Goal: Use online tool/utility: Utilize a website feature to perform a specific function

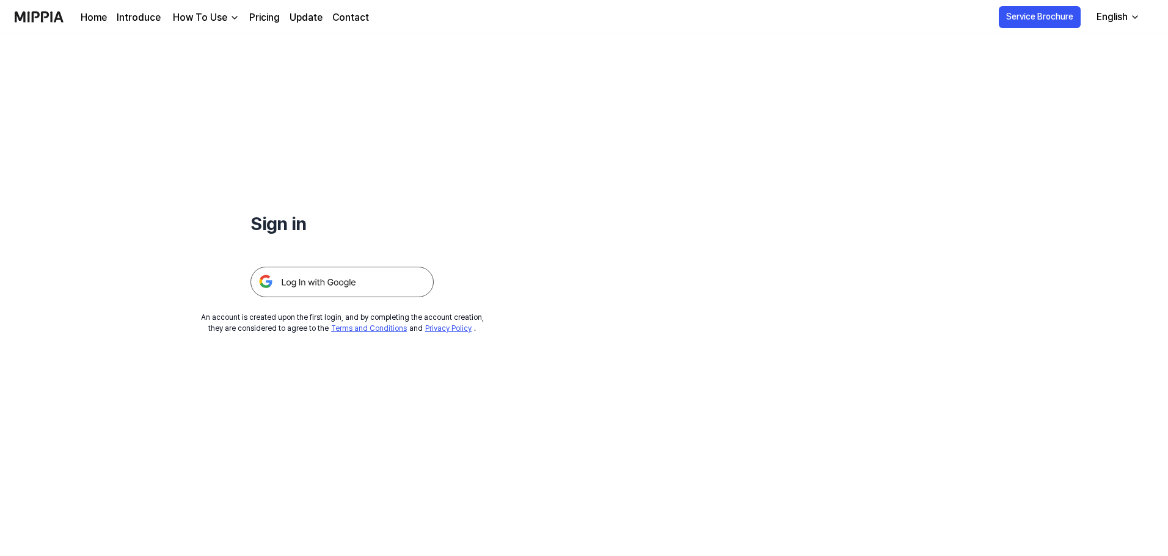
click at [286, 221] on h1 "Sign in" at bounding box center [341, 223] width 183 height 27
click at [311, 277] on img at bounding box center [341, 282] width 183 height 31
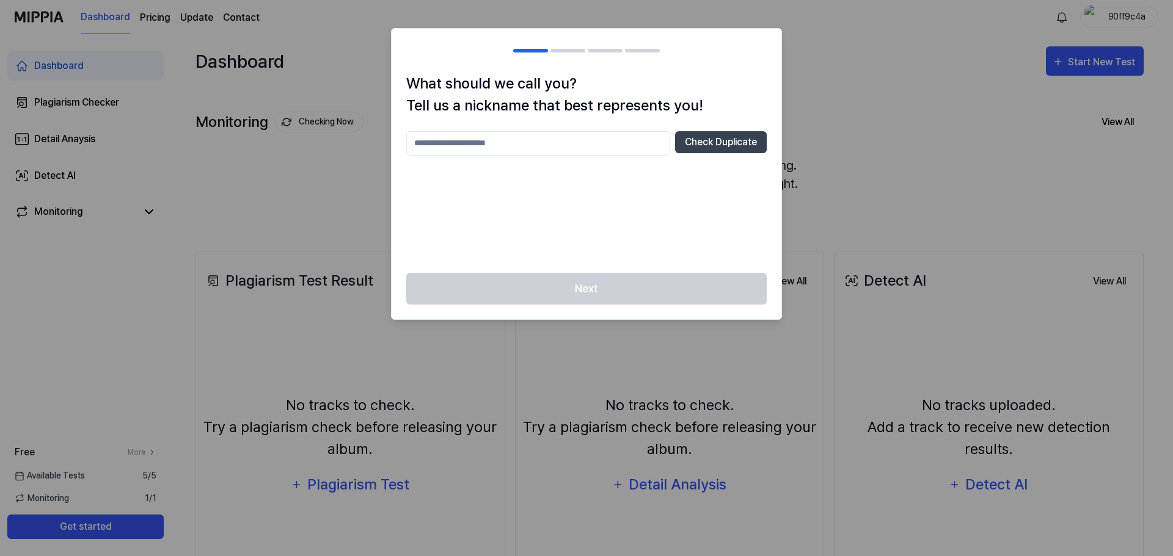
click at [556, 136] on input "text" at bounding box center [538, 143] width 264 height 24
type input "*"
click at [720, 140] on button "Check Duplicate" at bounding box center [721, 142] width 92 height 22
click at [499, 149] on input "***" at bounding box center [538, 143] width 264 height 24
type input "*****"
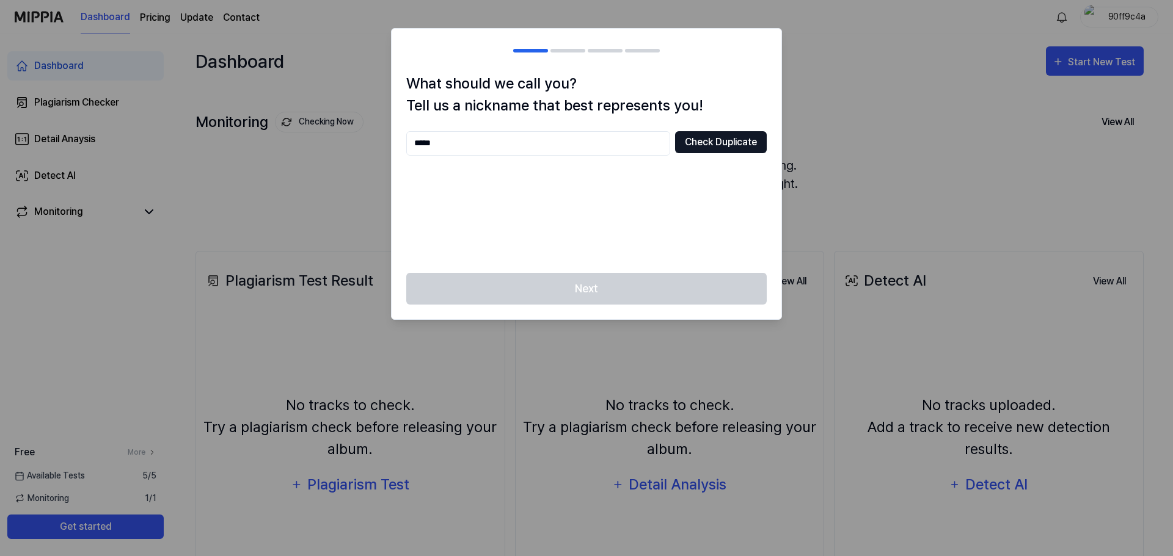
click at [704, 144] on button "Check Duplicate" at bounding box center [721, 142] width 92 height 22
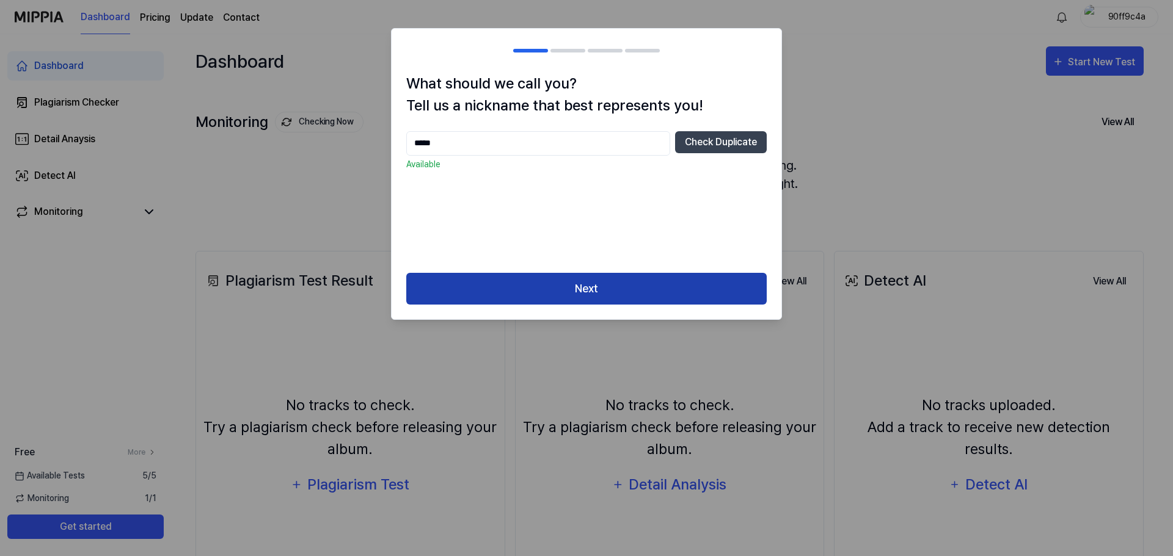
click at [540, 287] on button "Next" at bounding box center [586, 289] width 360 height 32
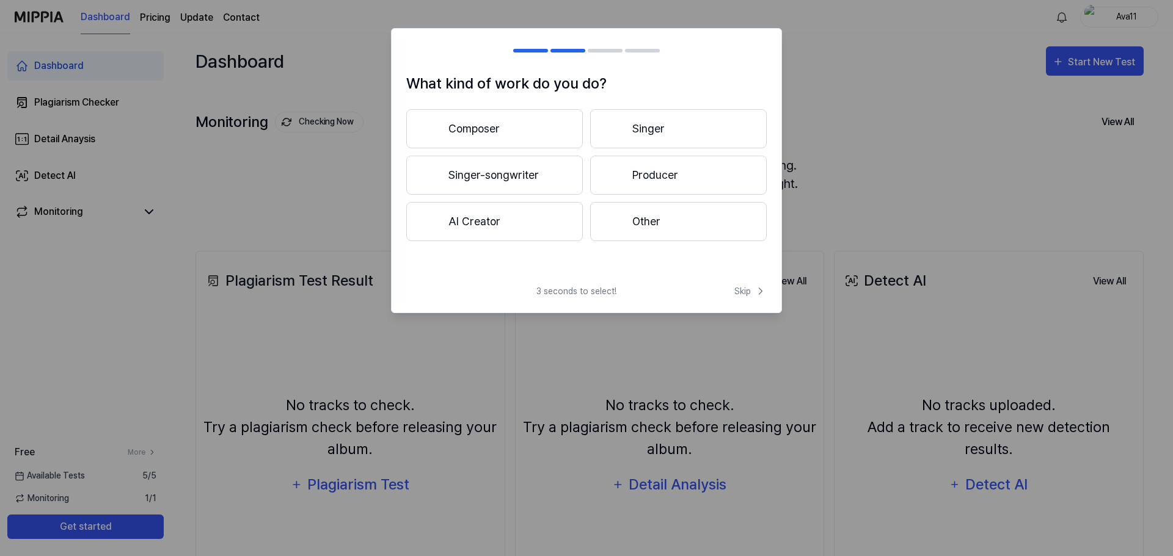
click at [672, 173] on button "Producer" at bounding box center [678, 175] width 177 height 39
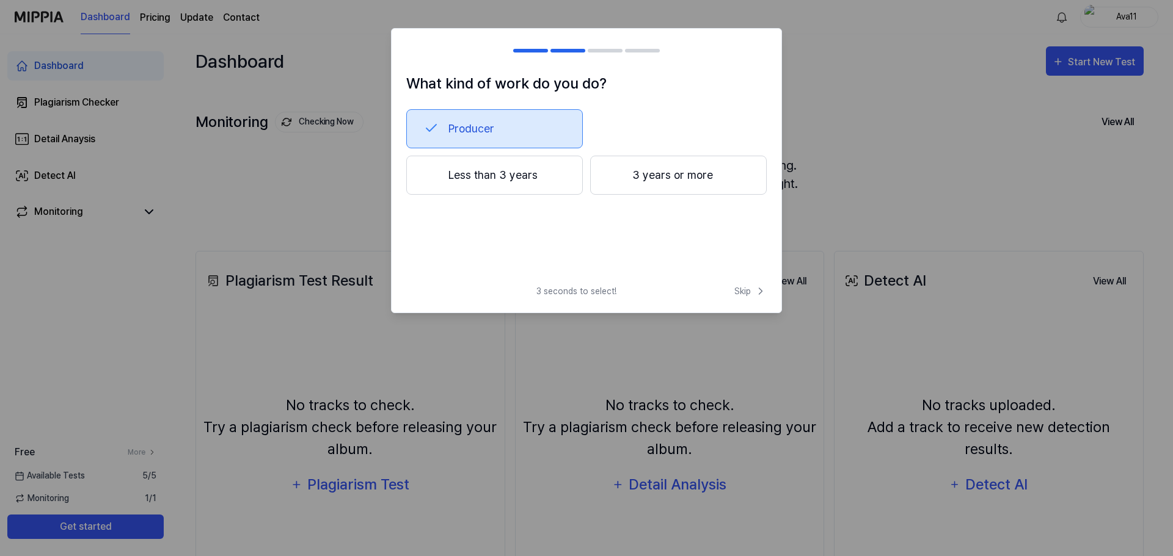
click at [525, 166] on button "Less than 3 years" at bounding box center [494, 175] width 177 height 39
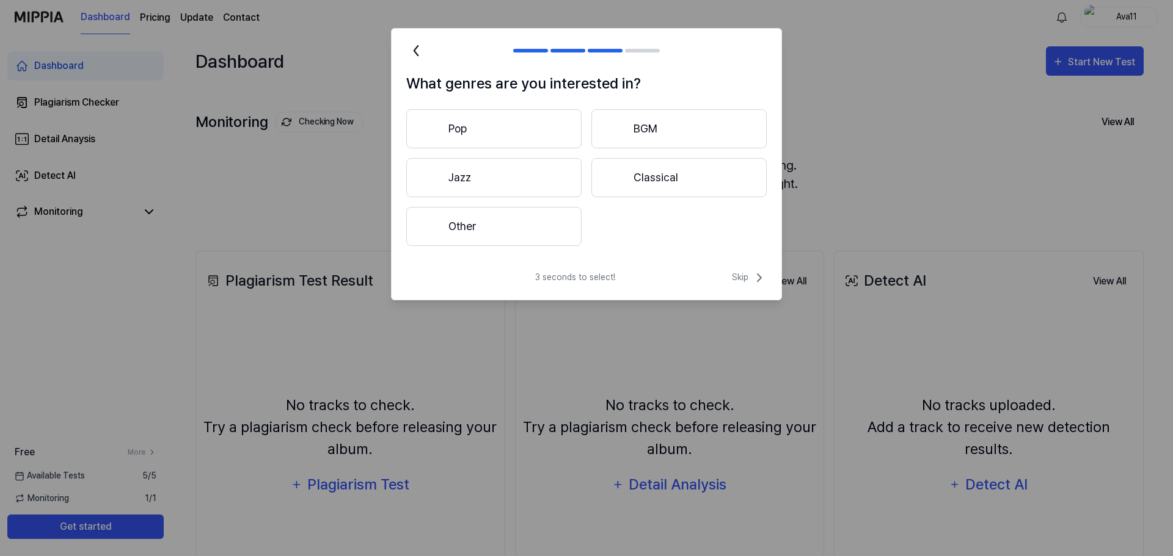
click at [480, 217] on button "Other" at bounding box center [493, 226] width 175 height 39
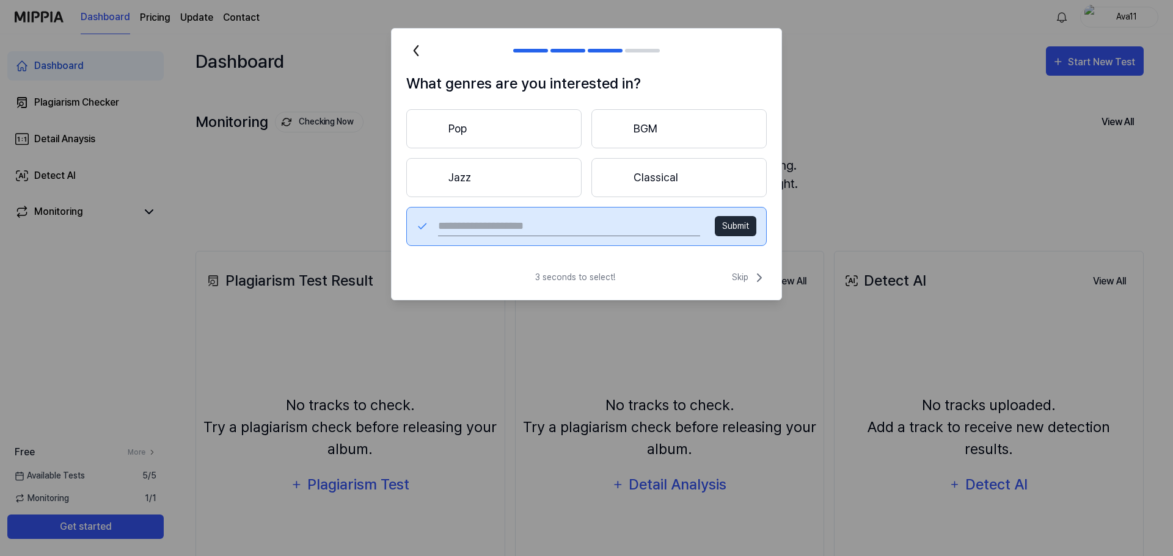
click at [734, 224] on button "Submit" at bounding box center [736, 226] width 42 height 20
click at [575, 218] on input "text" at bounding box center [569, 227] width 262 height 20
type input "***"
click at [732, 219] on button "Submit" at bounding box center [736, 226] width 42 height 20
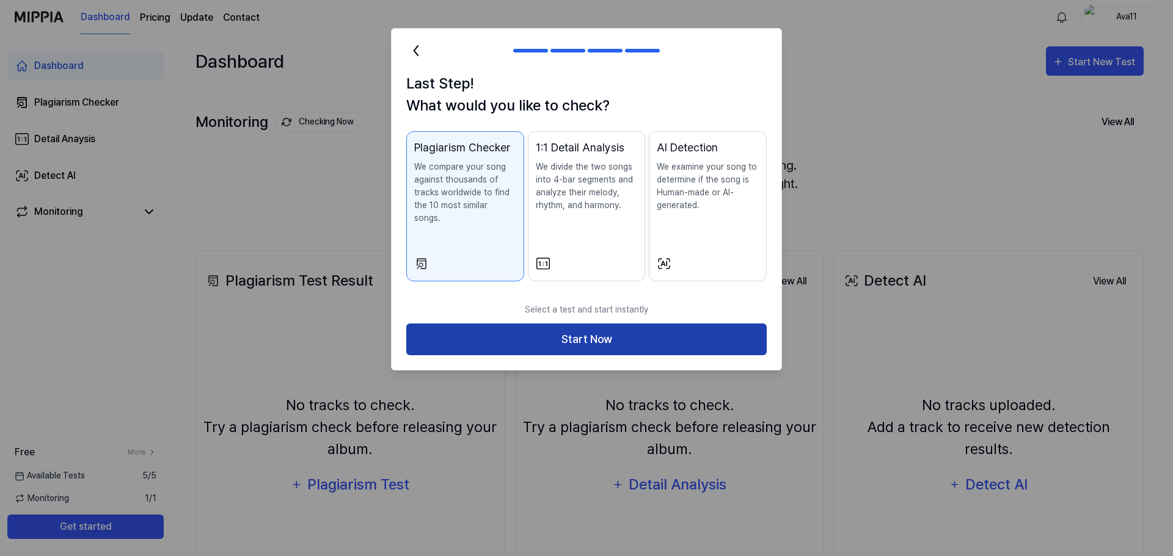
click at [633, 330] on button "Start Now" at bounding box center [586, 340] width 360 height 32
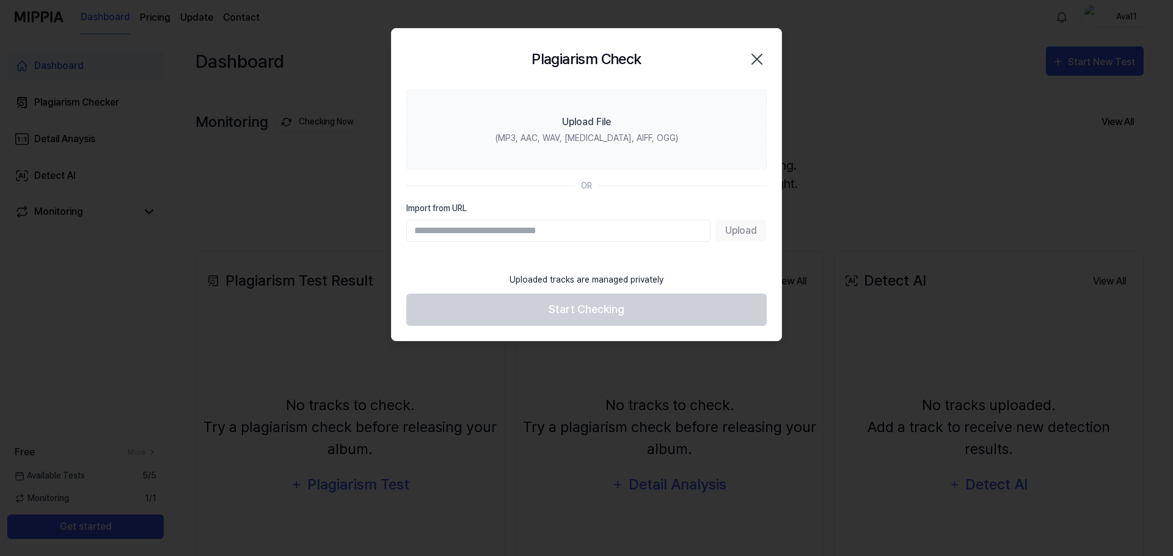
click at [649, 226] on input "Import from URL" at bounding box center [558, 231] width 304 height 22
click at [445, 233] on input "Import from URL" at bounding box center [558, 231] width 304 height 22
paste input "**********"
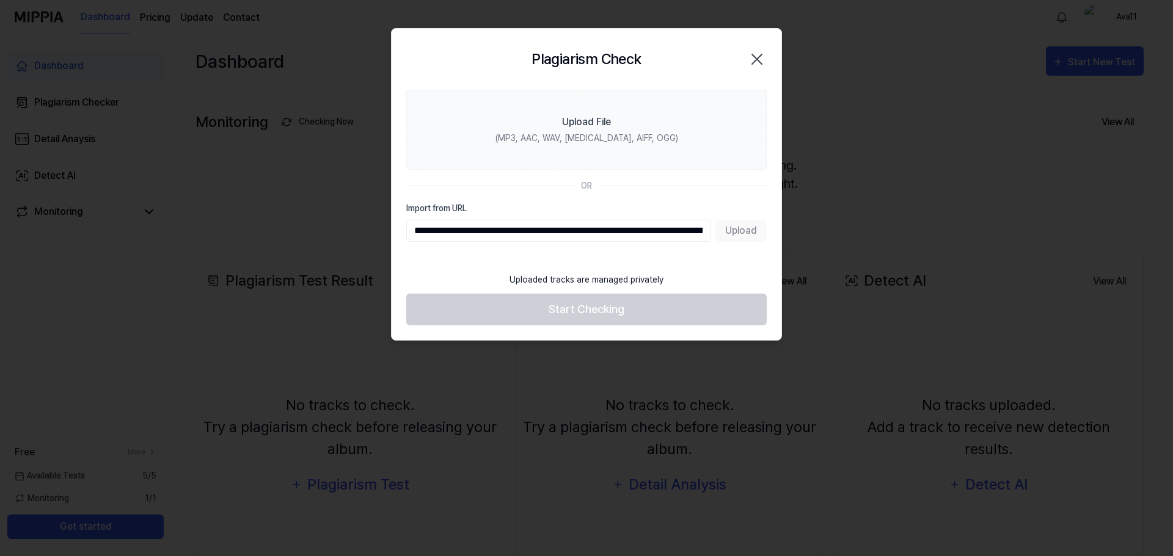
scroll to position [0, 495]
type input "**********"
click at [746, 231] on button "Upload" at bounding box center [740, 231] width 51 height 22
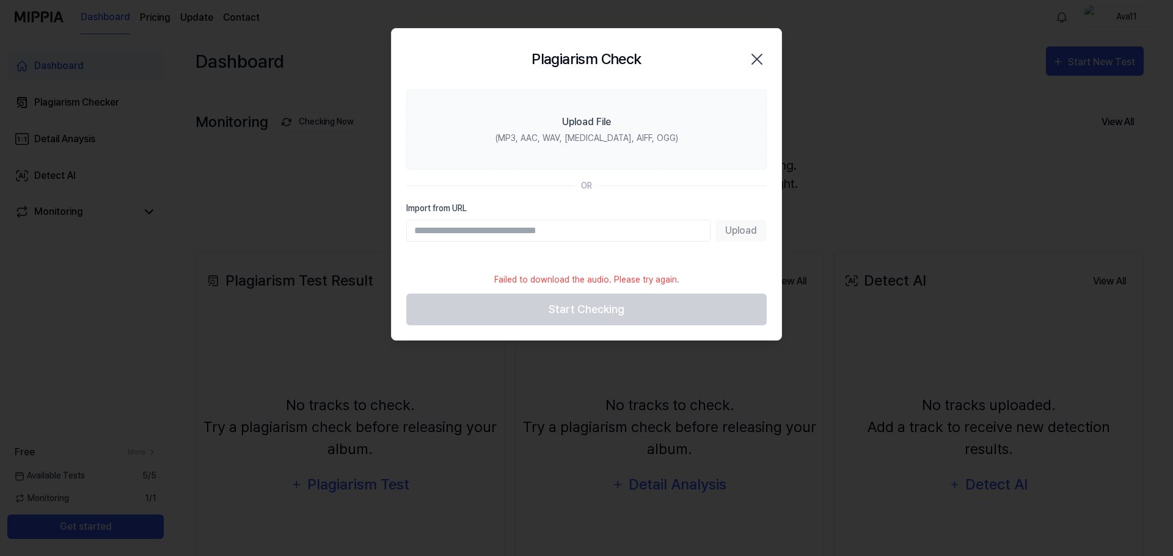
click at [446, 234] on input "Import from URL" at bounding box center [558, 231] width 304 height 22
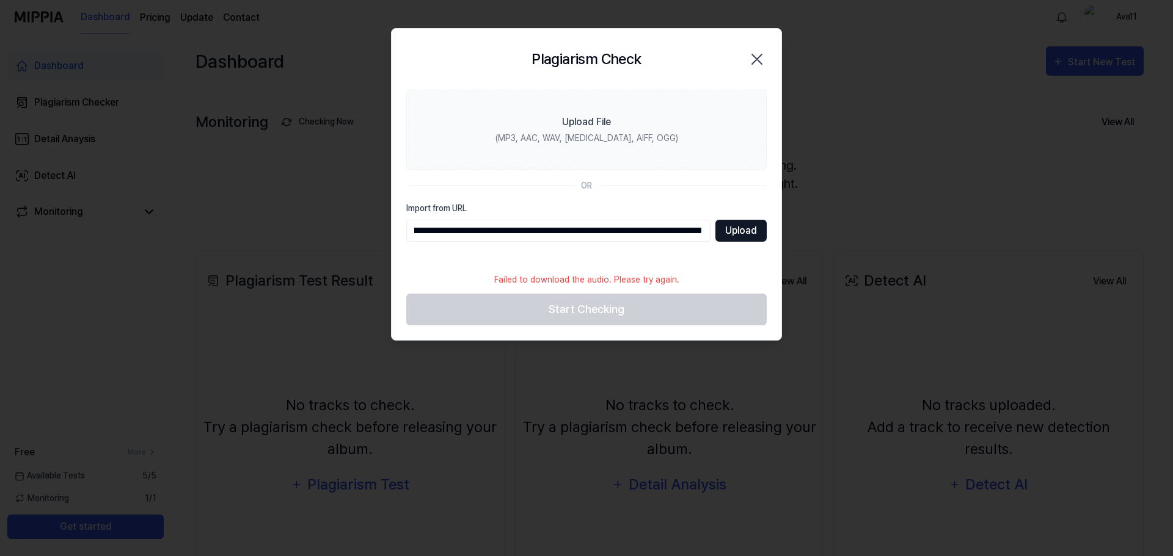
type input "**********"
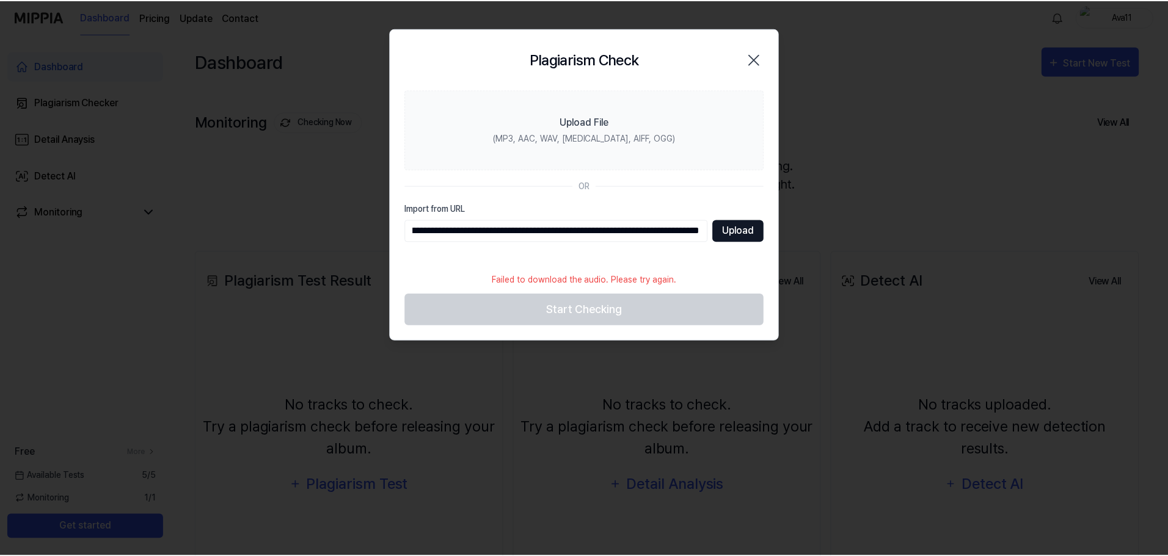
scroll to position [0, 0]
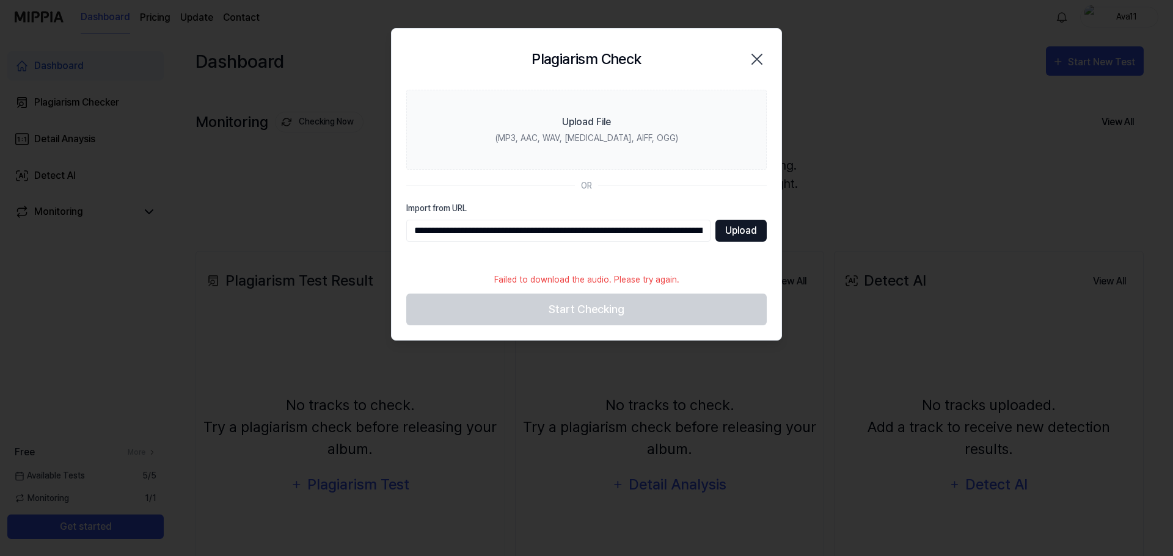
click at [741, 229] on button "Upload" at bounding box center [740, 231] width 51 height 22
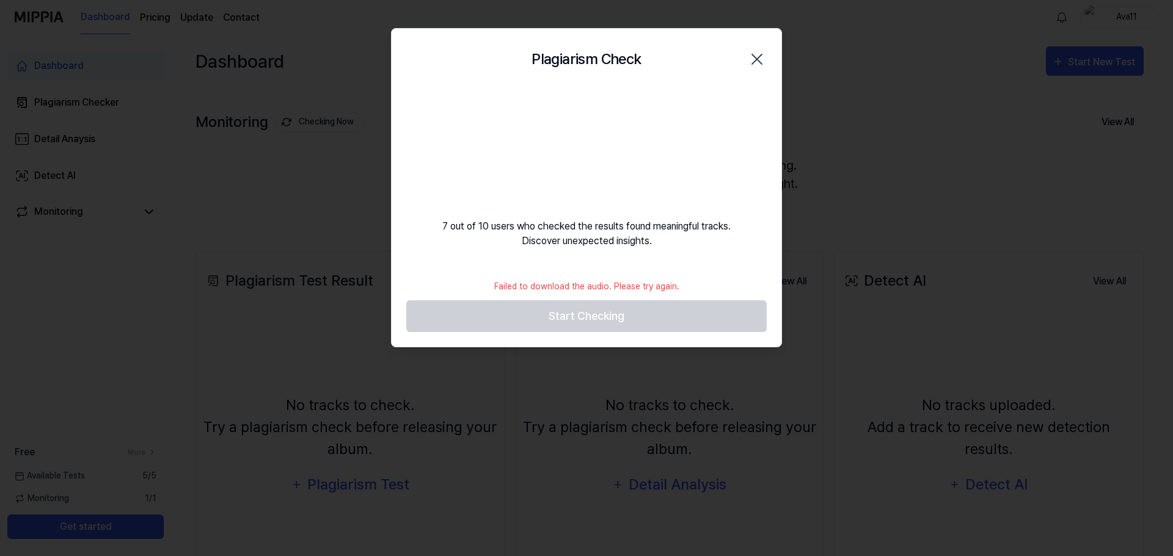
click at [861, 112] on div at bounding box center [586, 278] width 1173 height 556
click at [754, 60] on icon "button" at bounding box center [757, 59] width 20 height 20
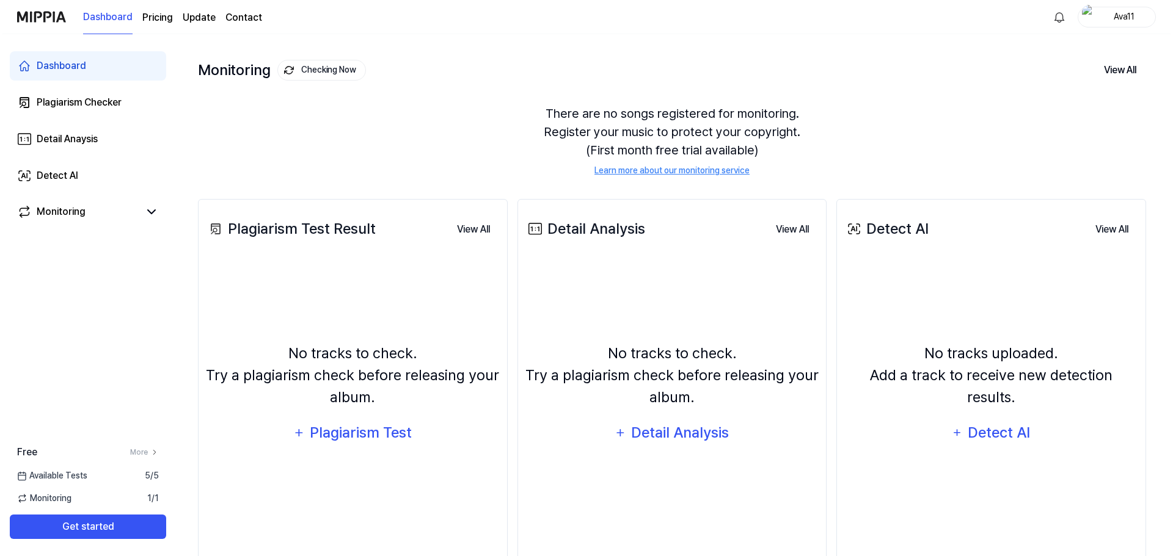
scroll to position [94, 0]
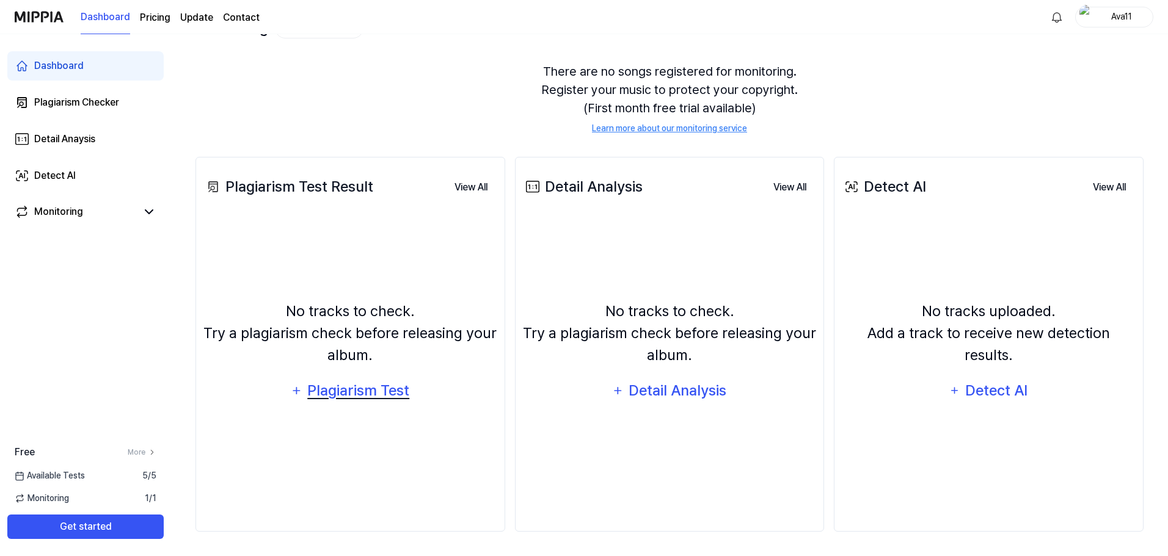
click at [333, 393] on div "Plagiarism Test" at bounding box center [359, 390] width 104 height 23
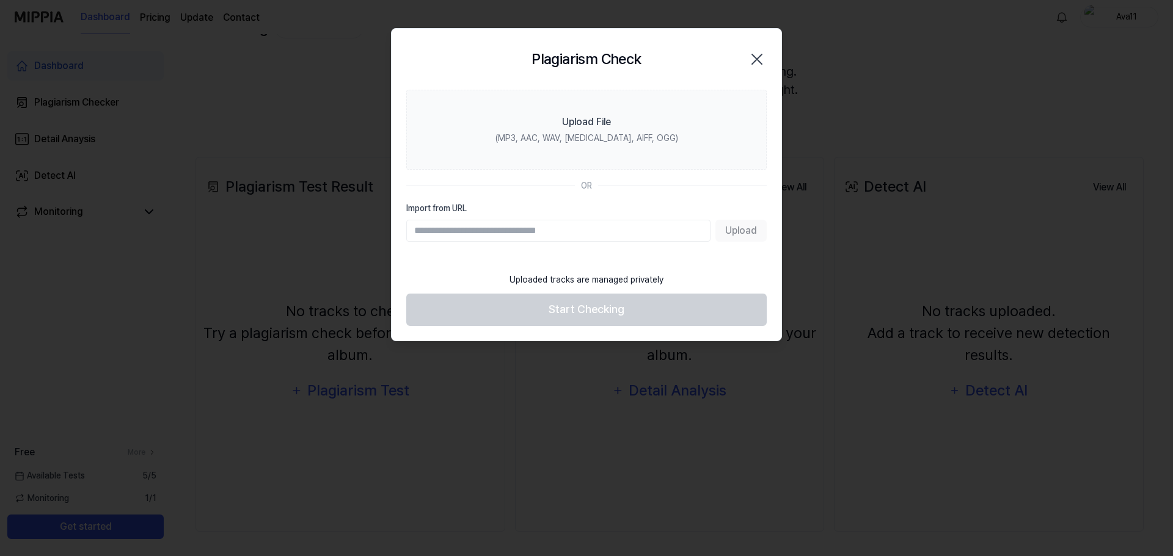
click at [520, 231] on input "Import from URL" at bounding box center [558, 231] width 304 height 22
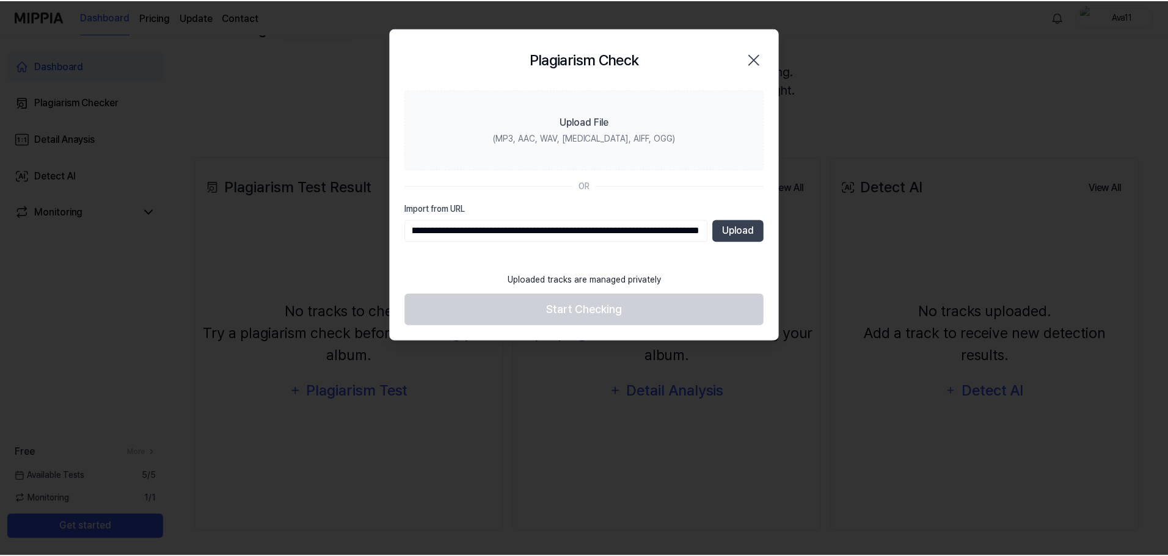
scroll to position [0, 0]
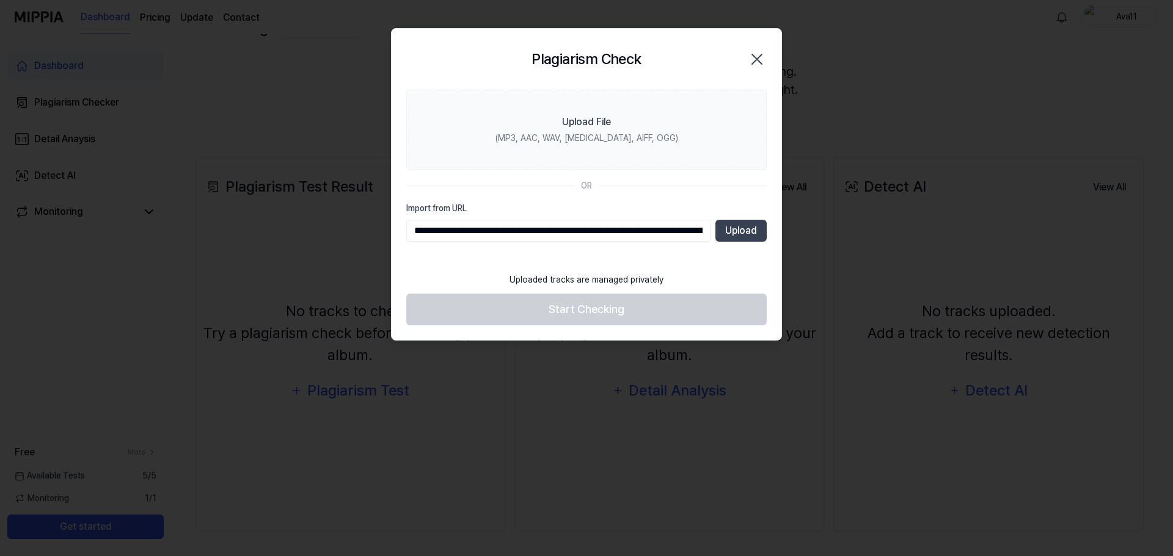
drag, startPoint x: 690, startPoint y: 233, endPoint x: 253, endPoint y: 225, distance: 436.1
click at [253, 225] on body "Dashboard Pricing Update Contact Ava11 Dashboard Plagiarism Checker Detail Anay…" at bounding box center [584, 184] width 1168 height 556
type input "*"
paste input "**********"
type input "**********"
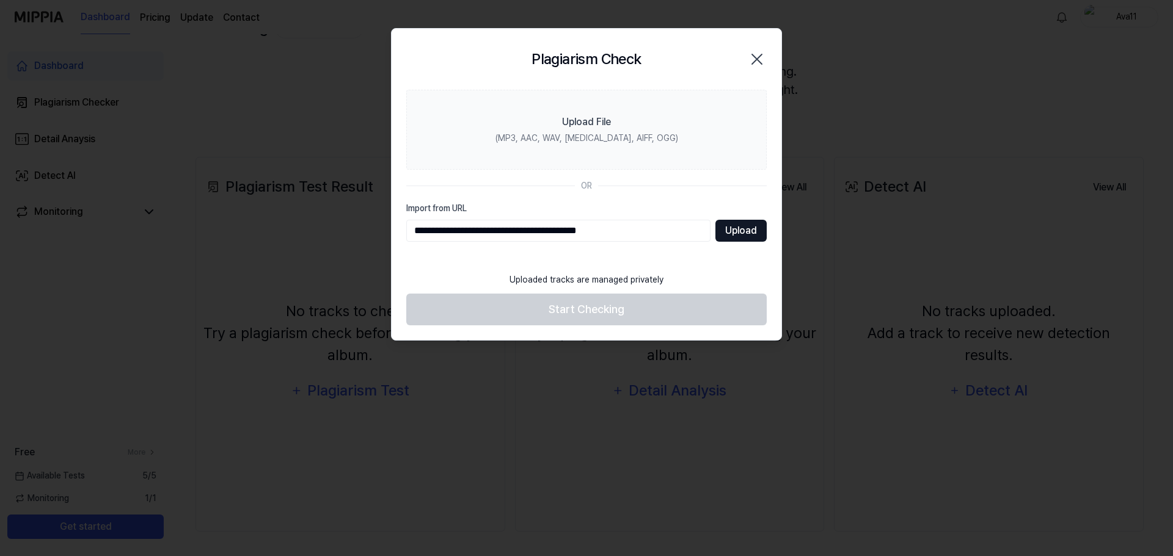
click at [732, 233] on button "Upload" at bounding box center [740, 231] width 51 height 22
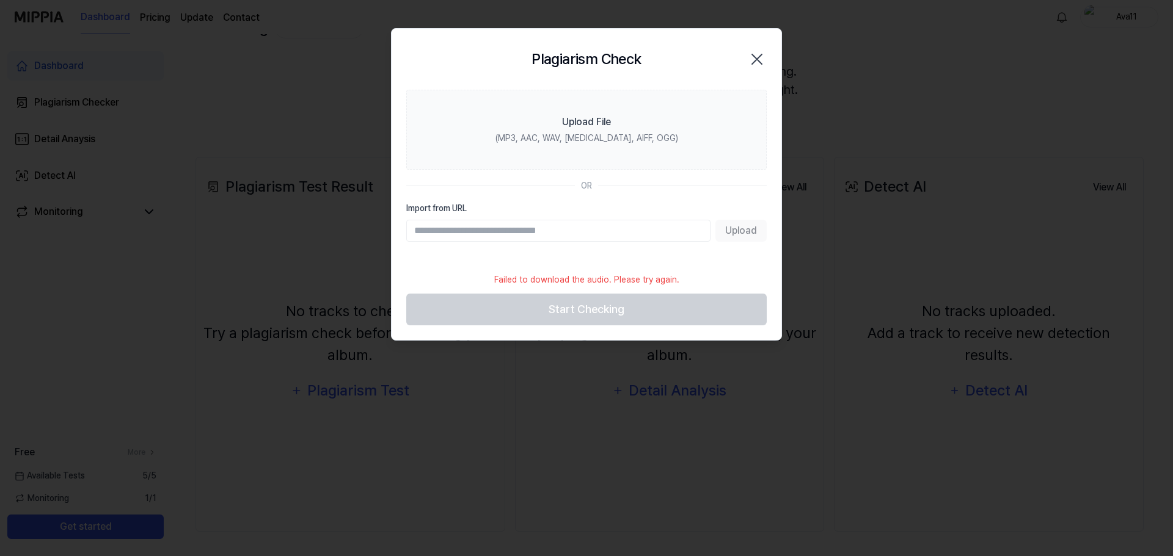
click at [758, 56] on icon "button" at bounding box center [757, 59] width 20 height 20
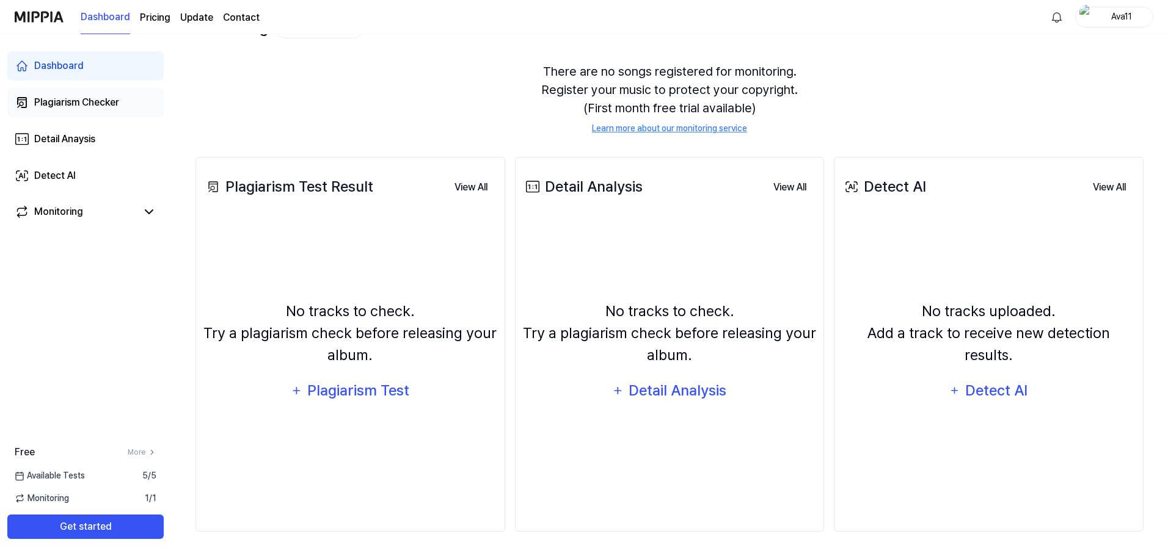
click at [92, 99] on div "Plagiarism Checker" at bounding box center [76, 102] width 85 height 15
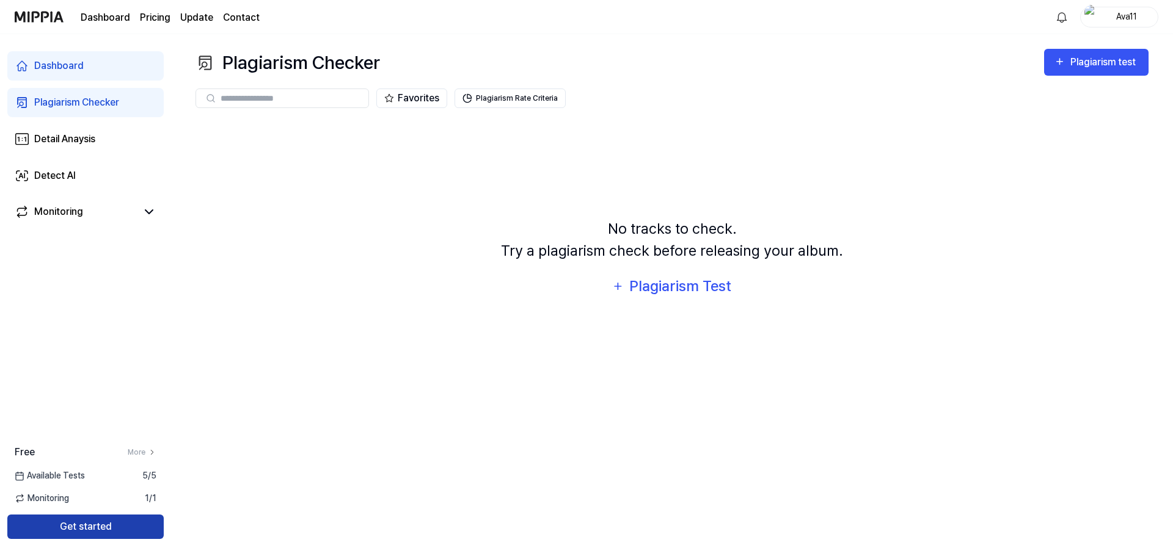
click at [134, 526] on button "Get started" at bounding box center [85, 527] width 156 height 24
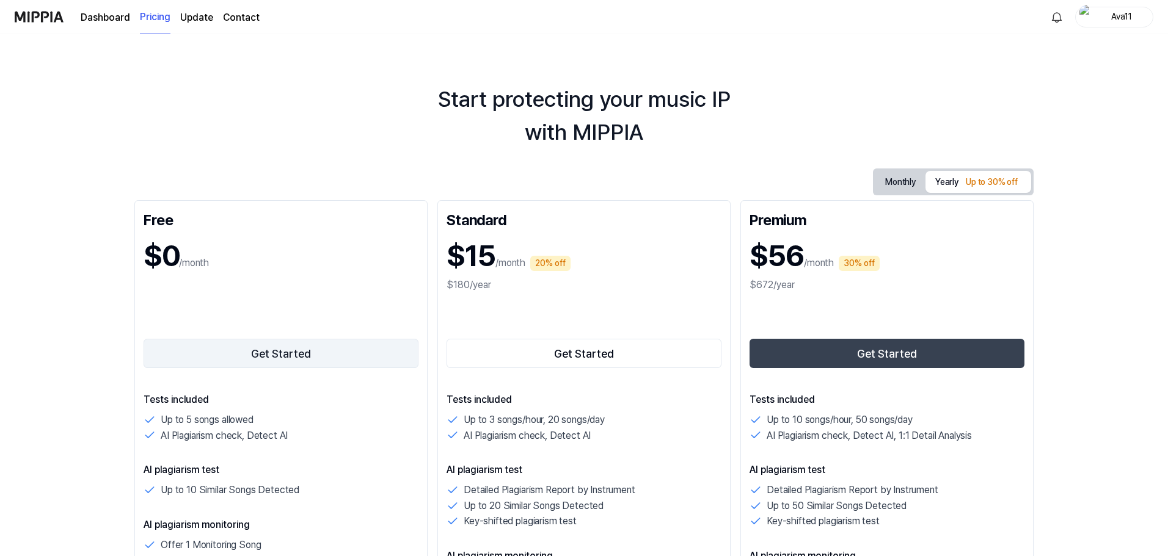
click at [267, 350] on button "Get Started" at bounding box center [281, 353] width 275 height 29
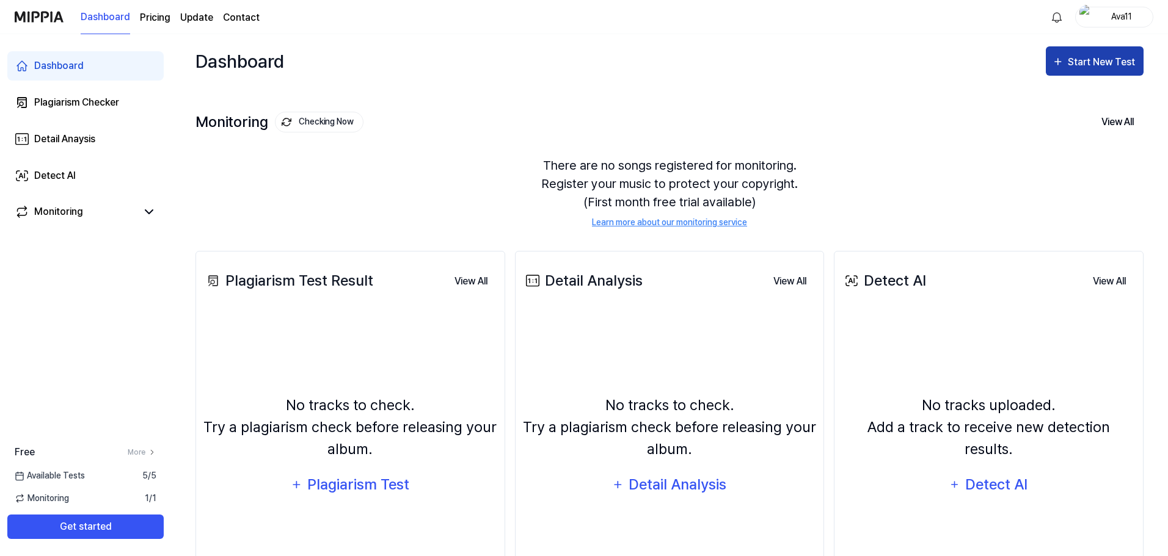
click at [1101, 53] on button "Start New Test" at bounding box center [1095, 60] width 98 height 29
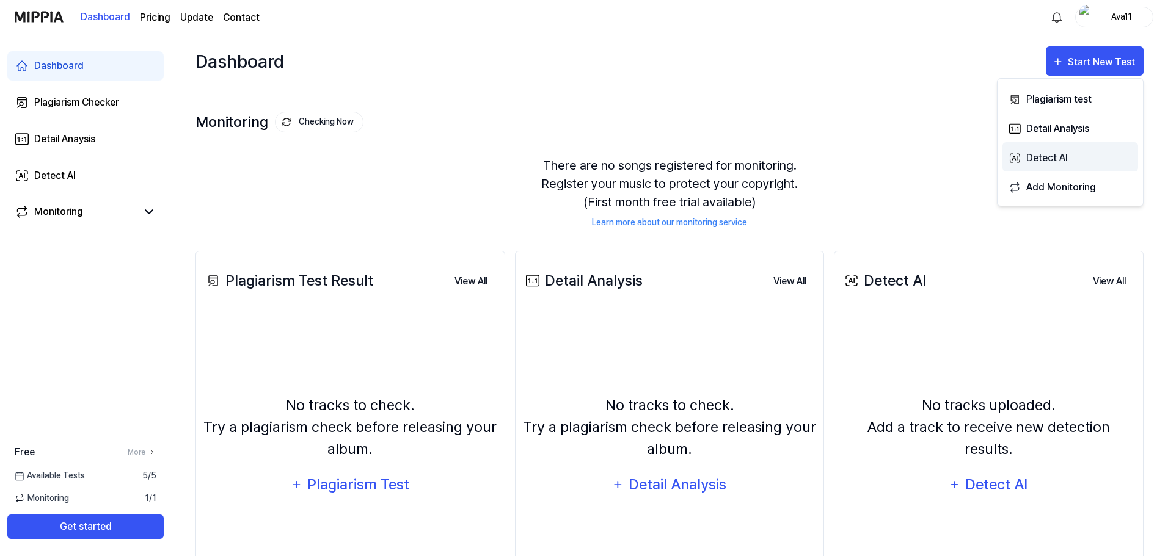
click at [1050, 156] on div "Detect AI" at bounding box center [1079, 158] width 106 height 16
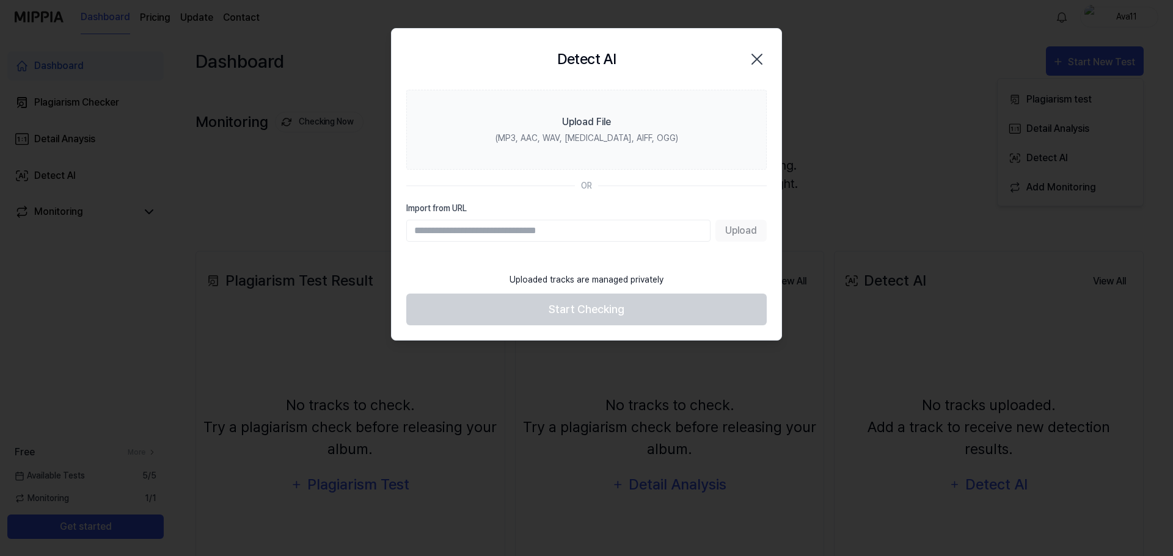
drag, startPoint x: 537, startPoint y: 225, endPoint x: 506, endPoint y: 224, distance: 31.2
type input "**********"
click at [747, 233] on button "Upload" at bounding box center [740, 231] width 51 height 22
